Goal: Task Accomplishment & Management: Manage account settings

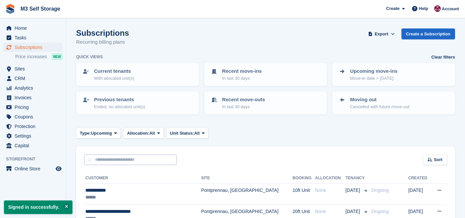
click at [119, 165] on div "**********" at bounding box center [265, 198] width 379 height 66
click at [119, 162] on input "text" at bounding box center [130, 160] width 93 height 11
type input "****"
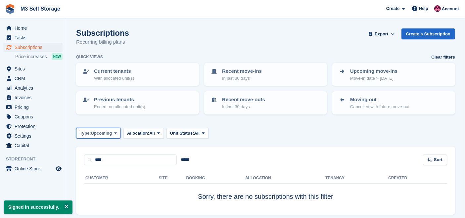
click at [105, 134] on span "Upcoming" at bounding box center [101, 133] width 21 height 7
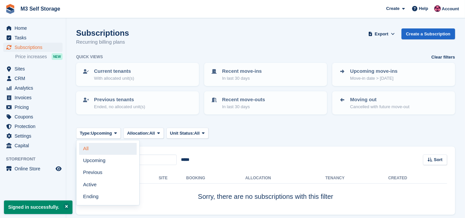
click at [107, 147] on link "All" at bounding box center [108, 149] width 58 height 12
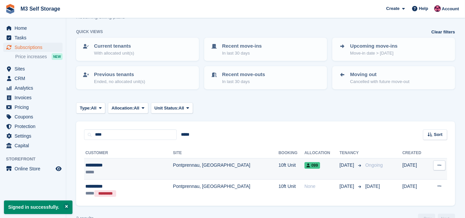
scroll to position [37, 0]
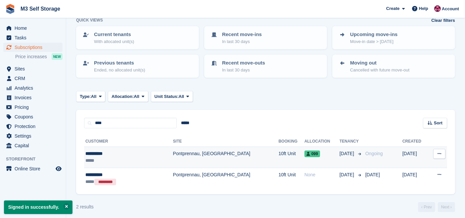
click at [197, 157] on td "Pontprennau, [GEOGRAPHIC_DATA]" at bounding box center [226, 157] width 106 height 21
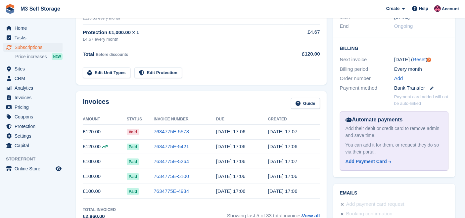
scroll to position [110, 0]
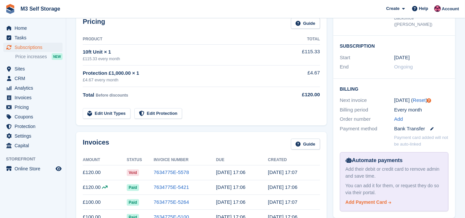
click at [377, 199] on div "Add Payment Card" at bounding box center [366, 202] width 41 height 7
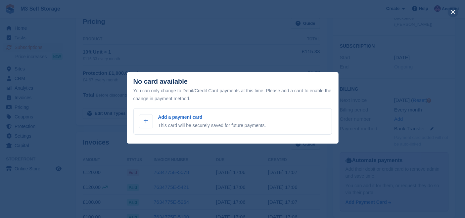
click at [455, 10] on button "close" at bounding box center [453, 12] width 11 height 11
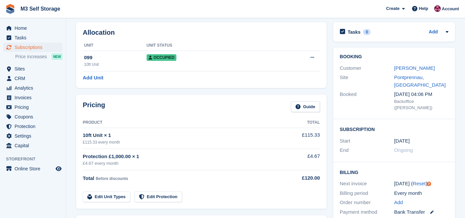
scroll to position [0, 0]
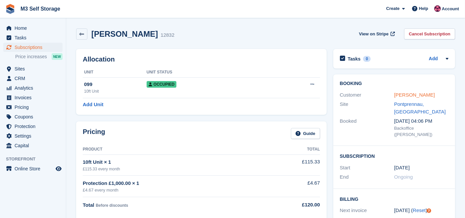
click at [410, 96] on link "Joga Singh" at bounding box center [414, 95] width 41 height 6
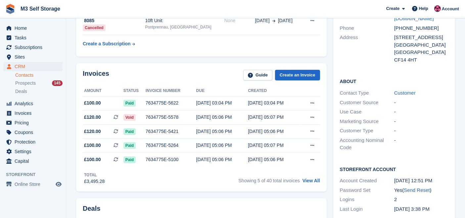
scroll to position [184, 0]
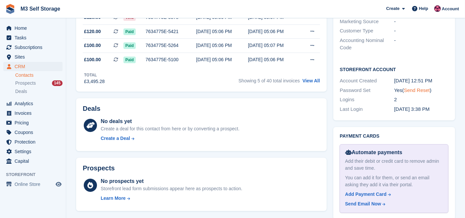
click at [412, 89] on link "Send Reset" at bounding box center [417, 90] width 26 height 6
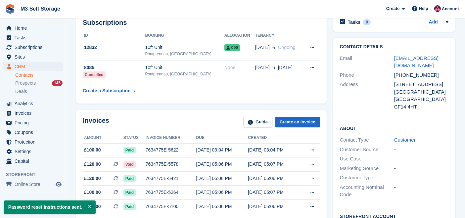
scroll to position [0, 0]
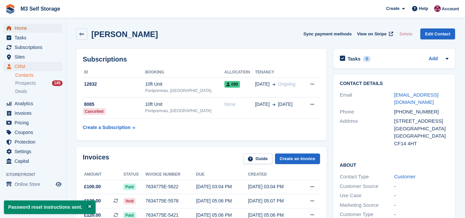
click at [25, 29] on span "Home" at bounding box center [35, 28] width 40 height 9
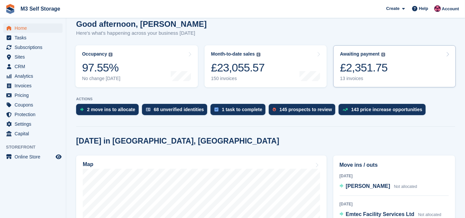
scroll to position [74, 0]
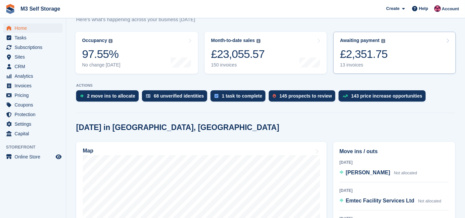
click at [372, 50] on div "£2,351.75" at bounding box center [364, 54] width 48 height 14
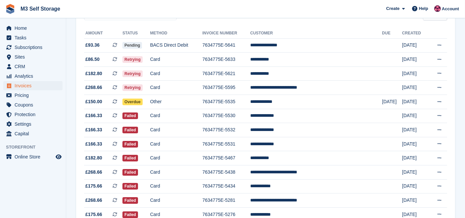
scroll to position [74, 0]
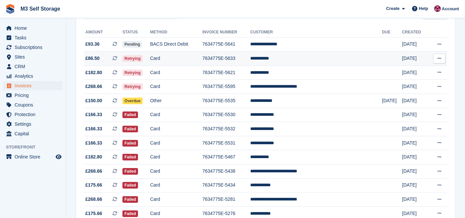
click at [295, 56] on td "**********" at bounding box center [316, 59] width 132 height 14
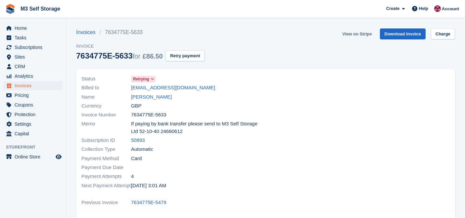
click at [364, 32] on link "View on Stripe" at bounding box center [357, 33] width 35 height 11
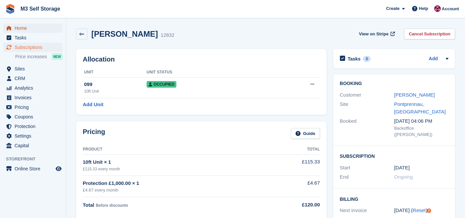
click at [27, 28] on span "Home" at bounding box center [35, 28] width 40 height 9
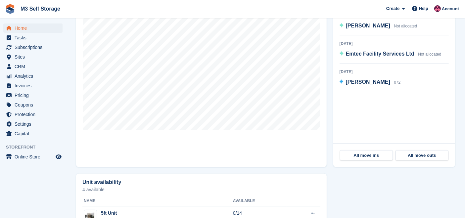
scroll to position [184, 0]
